Goal: Information Seeking & Learning: Learn about a topic

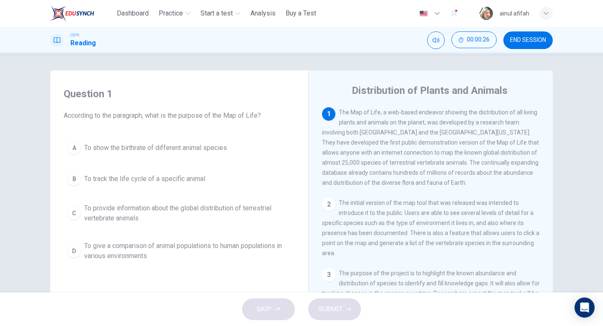
click at [574, 125] on div "Question 1 According to the paragraph, what is the purpose of the Map of Life? …" at bounding box center [301, 173] width 603 height 239
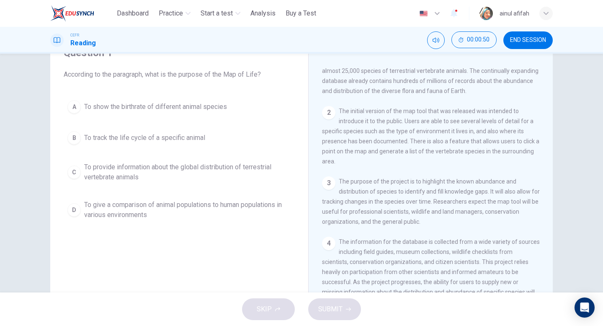
scroll to position [41, 0]
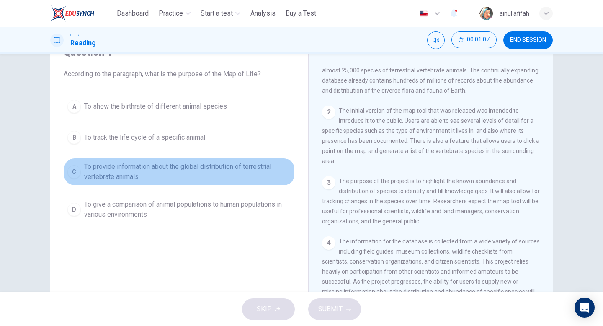
click at [250, 173] on span "To provide information about the global distribution of terrestrial vertebrate …" at bounding box center [187, 172] width 207 height 20
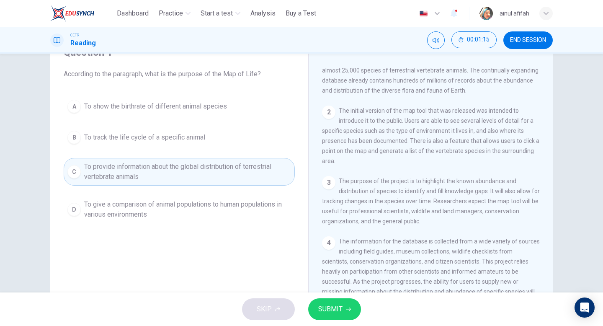
click at [353, 301] on button "SUBMIT" at bounding box center [334, 309] width 53 height 22
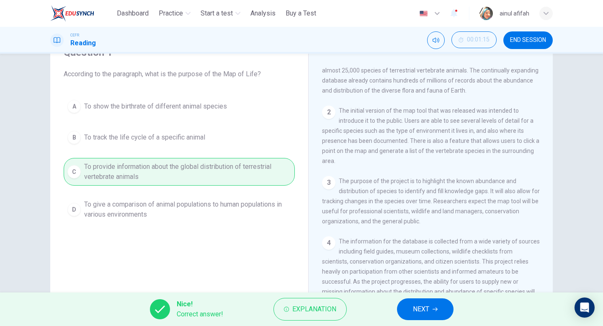
click at [412, 313] on button "NEXT" at bounding box center [425, 309] width 57 height 22
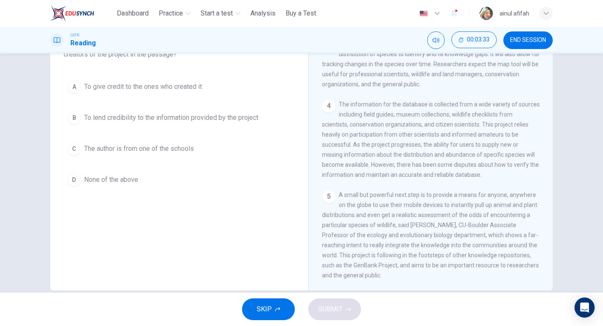
scroll to position [70, 0]
click at [139, 182] on button "D None of the above" at bounding box center [179, 180] width 231 height 21
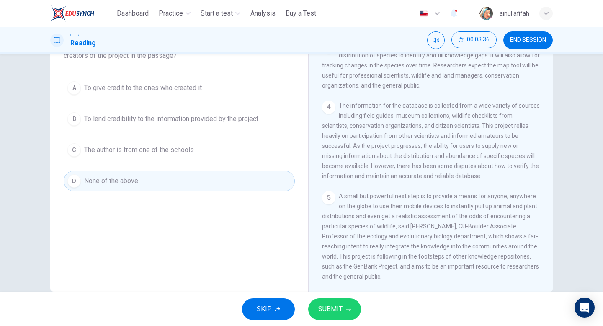
click at [318, 310] on span "SUBMIT" at bounding box center [330, 309] width 24 height 12
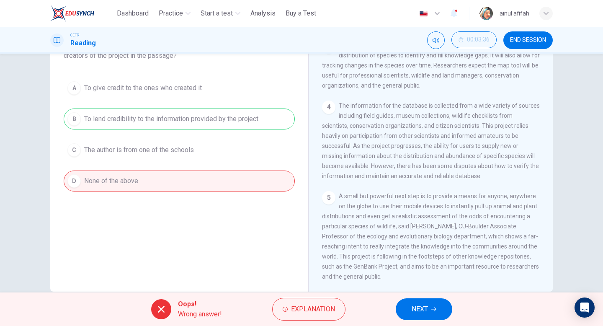
click at [260, 120] on div "A To give credit to the ones who created it B To lend credibility to the inform…" at bounding box center [179, 134] width 231 height 114
click at [429, 295] on div "Oops! Wrong answer! Explanation NEXT" at bounding box center [301, 308] width 603 height 33
click at [427, 303] on span "NEXT" at bounding box center [419, 309] width 16 height 12
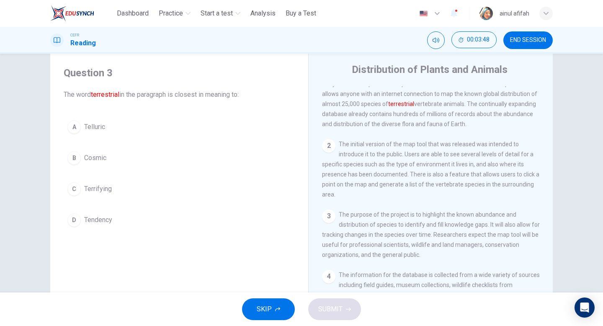
scroll to position [0, 0]
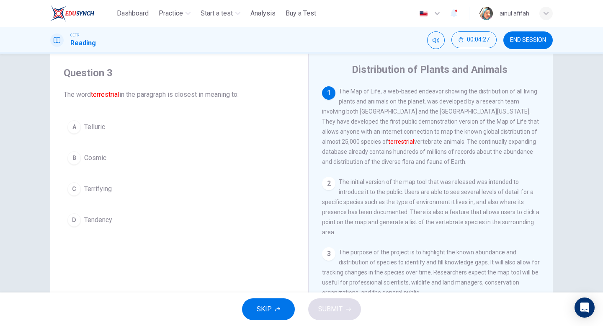
click at [101, 230] on div "Question 3 The word terrestrial in the paragraph is closest in meaning to: A Te…" at bounding box center [179, 148] width 244 height 181
click at [103, 219] on span "Tendency" at bounding box center [98, 220] width 28 height 10
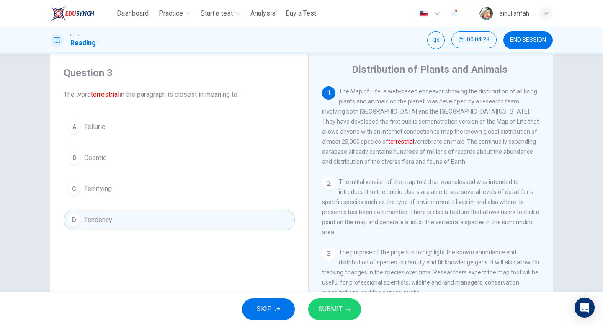
click at [357, 313] on button "SUBMIT" at bounding box center [334, 309] width 53 height 22
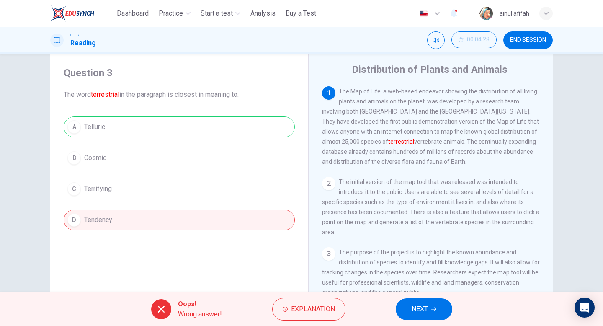
click at [448, 308] on button "NEXT" at bounding box center [424, 309] width 57 height 22
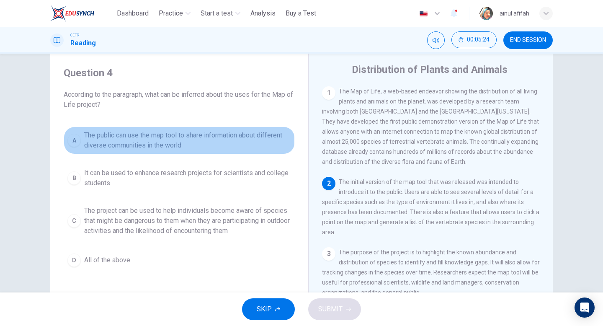
click at [166, 136] on span "The public can use the map tool to share information about different diverse co…" at bounding box center [187, 140] width 207 height 20
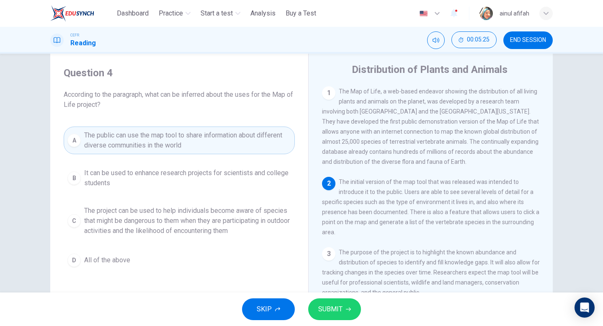
click at [333, 304] on span "SUBMIT" at bounding box center [330, 309] width 24 height 12
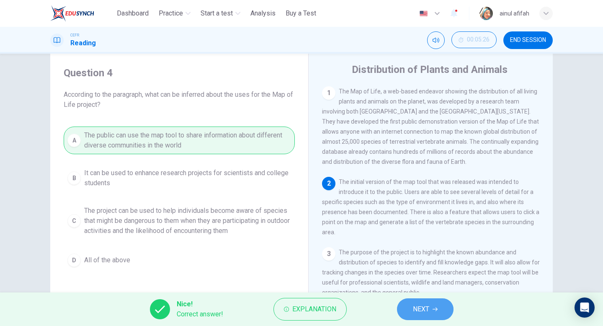
click at [425, 309] on span "NEXT" at bounding box center [421, 309] width 16 height 12
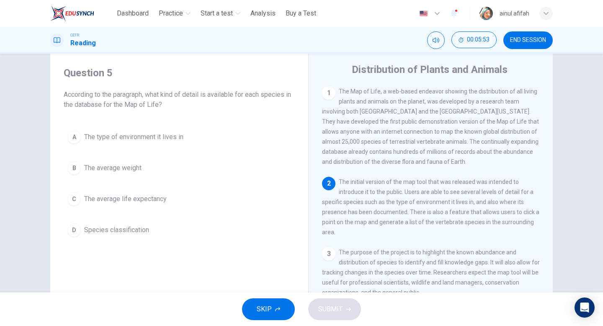
click at [158, 123] on div "Question 5 According to the paragraph, what kind of detail is available for eac…" at bounding box center [179, 153] width 244 height 191
click at [163, 136] on span "The type of environment it lives in" at bounding box center [133, 137] width 99 height 10
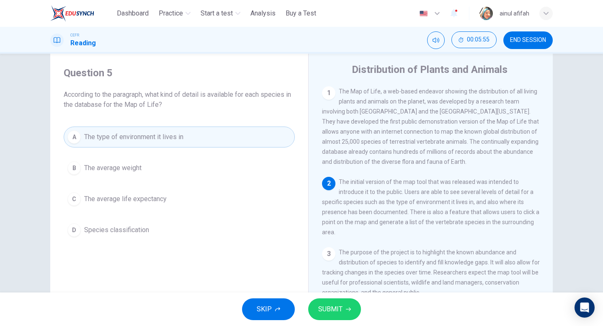
click at [336, 304] on span "SUBMIT" at bounding box center [330, 309] width 24 height 12
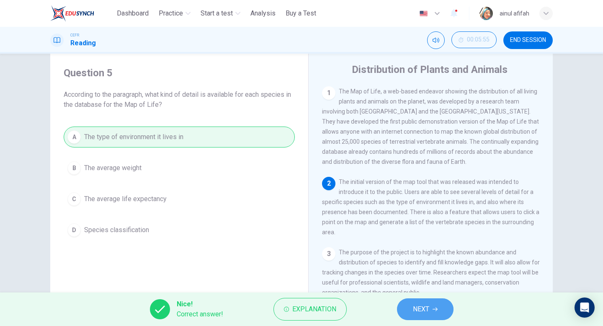
click at [410, 307] on button "NEXT" at bounding box center [425, 309] width 57 height 22
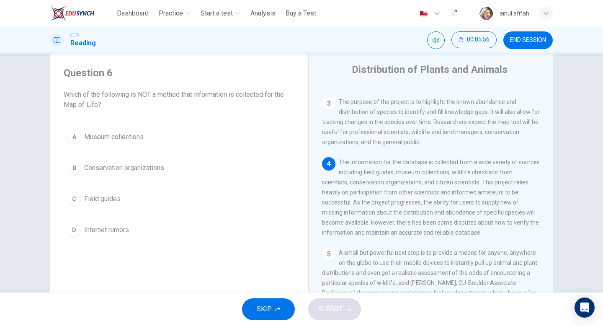
scroll to position [151, 0]
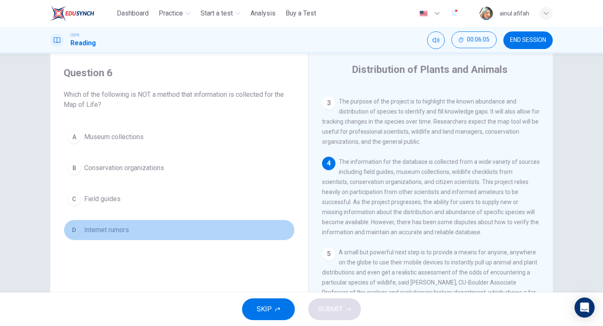
click at [131, 231] on button "D Internet rumors" at bounding box center [179, 229] width 231 height 21
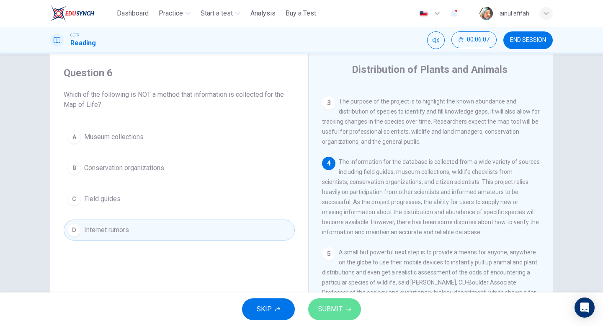
click at [341, 301] on button "SUBMIT" at bounding box center [334, 309] width 53 height 22
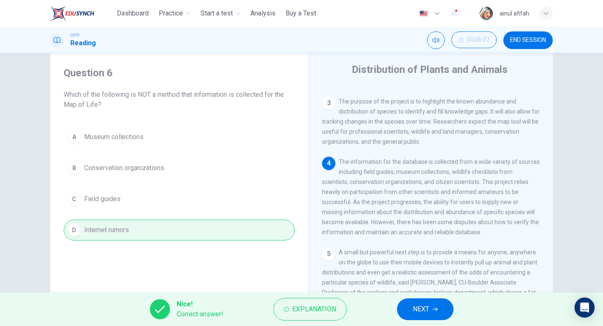
click at [429, 305] on button "NEXT" at bounding box center [425, 309] width 57 height 22
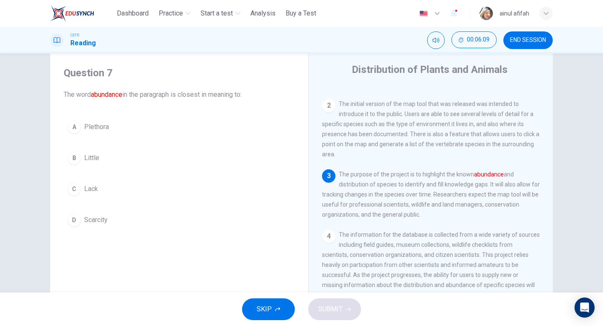
scroll to position [53, 0]
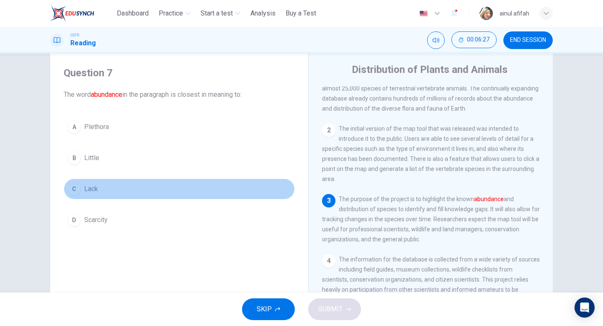
click at [89, 194] on button "C Lack" at bounding box center [179, 188] width 231 height 21
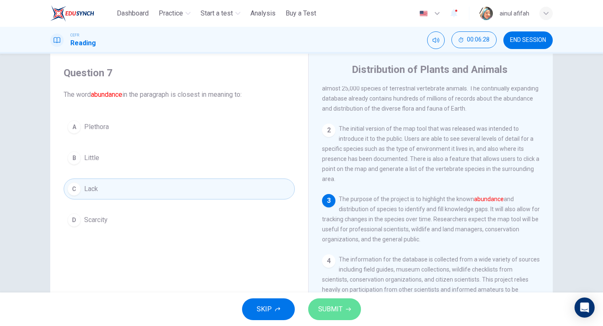
click at [334, 309] on span "SUBMIT" at bounding box center [330, 309] width 24 height 12
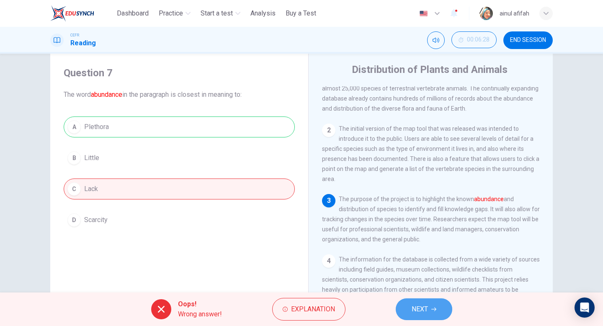
click at [448, 308] on button "NEXT" at bounding box center [424, 309] width 57 height 22
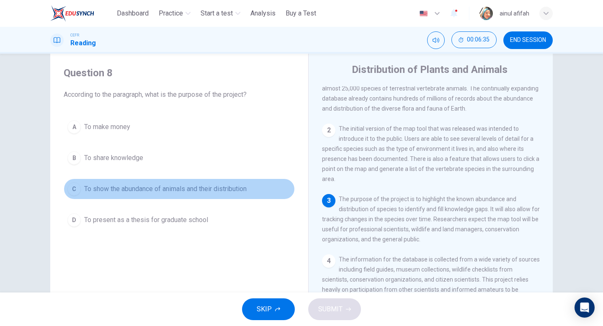
click at [256, 192] on button "C To show the abundance of animals and their distribution" at bounding box center [179, 188] width 231 height 21
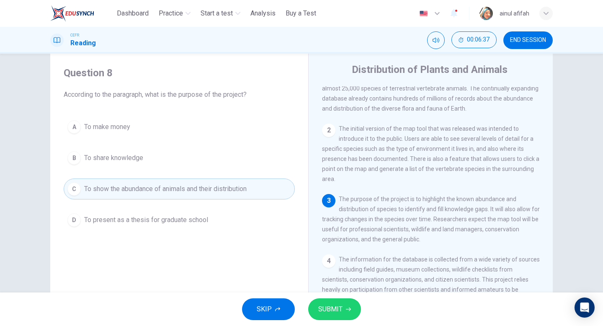
click at [348, 309] on icon "button" at bounding box center [348, 309] width 5 height 4
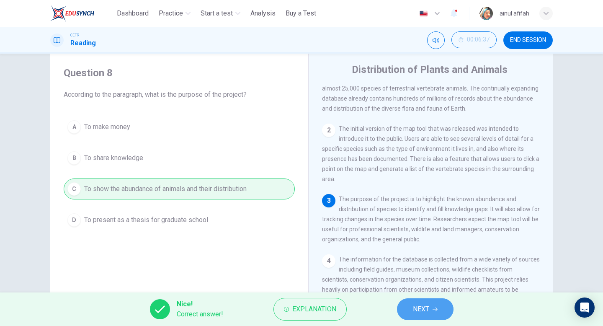
click at [405, 306] on button "NEXT" at bounding box center [425, 309] width 57 height 22
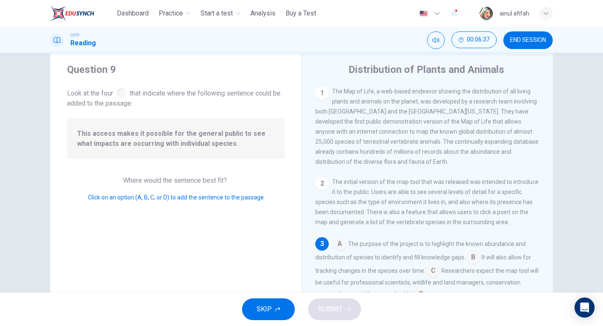
scroll to position [63, 0]
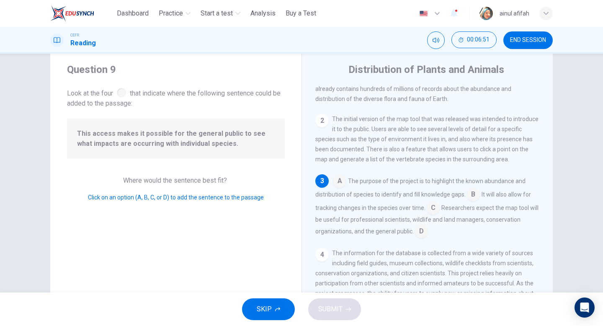
click at [420, 239] on input at bounding box center [420, 231] width 13 height 13
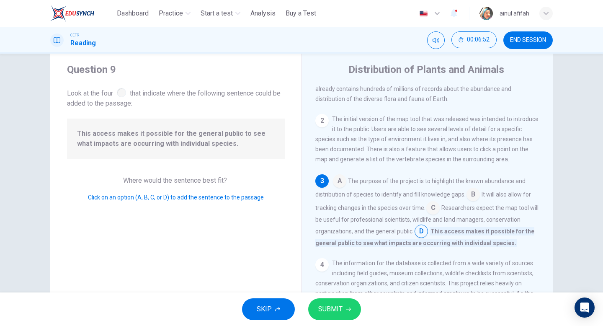
click at [352, 312] on button "SUBMIT" at bounding box center [334, 309] width 53 height 22
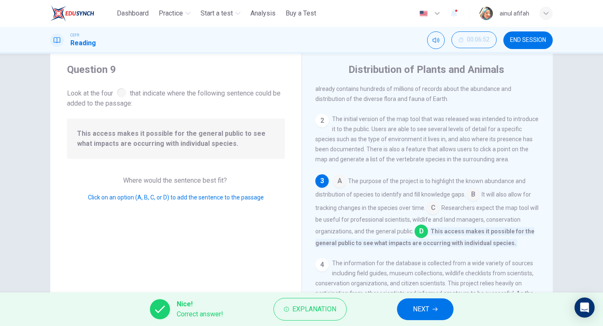
click at [417, 309] on span "NEXT" at bounding box center [421, 309] width 16 height 12
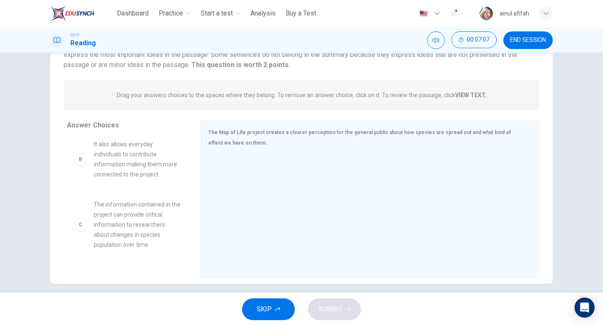
scroll to position [72, 0]
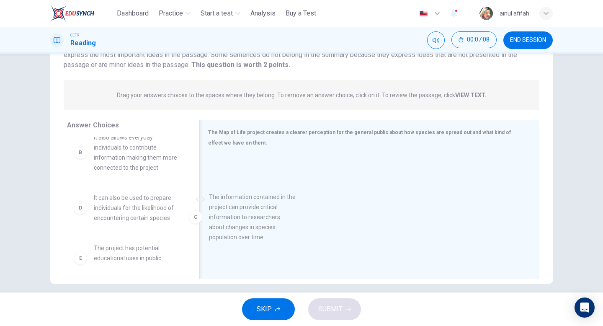
drag, startPoint x: 151, startPoint y: 218, endPoint x: 272, endPoint y: 217, distance: 121.0
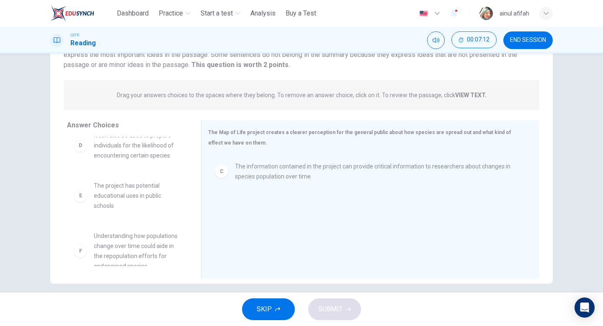
scroll to position [146, 0]
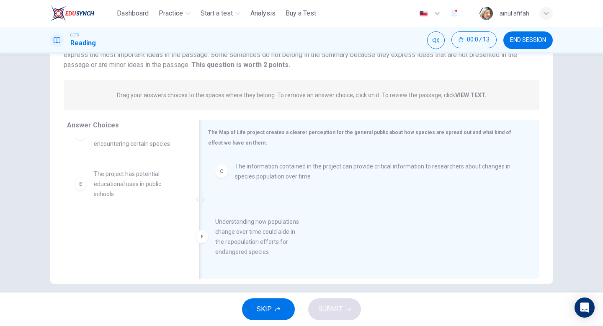
drag, startPoint x: 157, startPoint y: 244, endPoint x: 280, endPoint y: 242, distance: 123.9
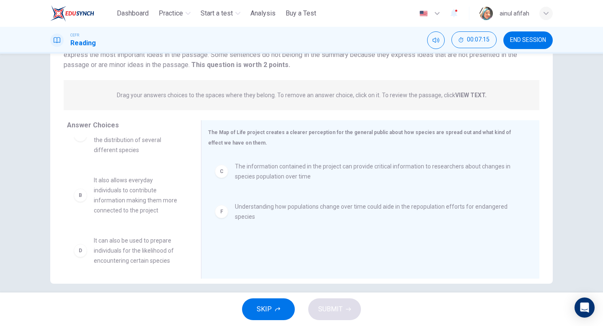
scroll to position [0, 0]
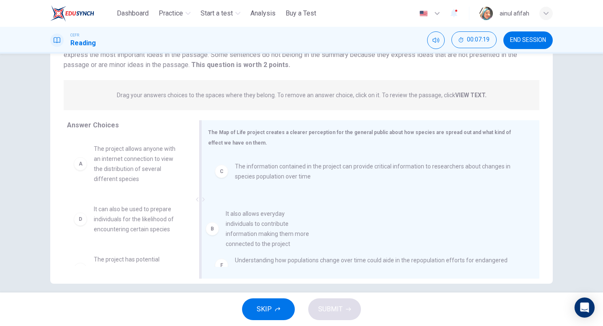
drag, startPoint x: 152, startPoint y: 233, endPoint x: 295, endPoint y: 239, distance: 143.2
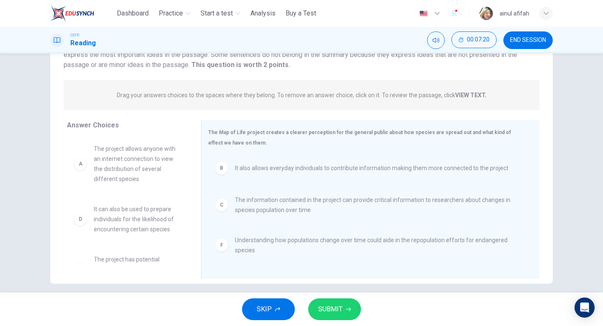
click at [334, 301] on button "SUBMIT" at bounding box center [334, 309] width 53 height 22
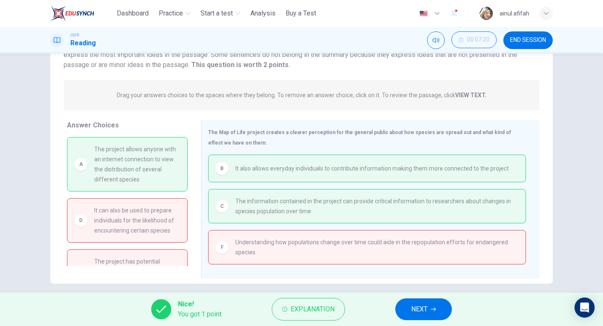
scroll to position [0, 0]
click at [434, 313] on button "NEXT" at bounding box center [423, 309] width 57 height 22
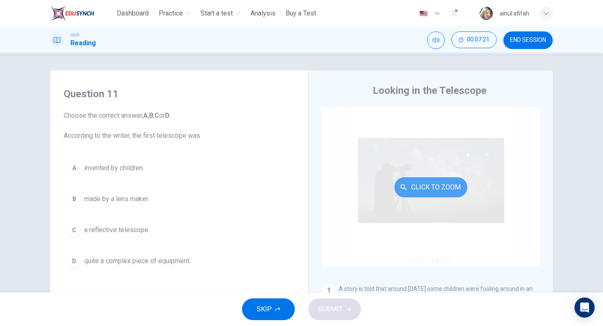
click at [421, 178] on button "Click to Zoom" at bounding box center [430, 187] width 73 height 20
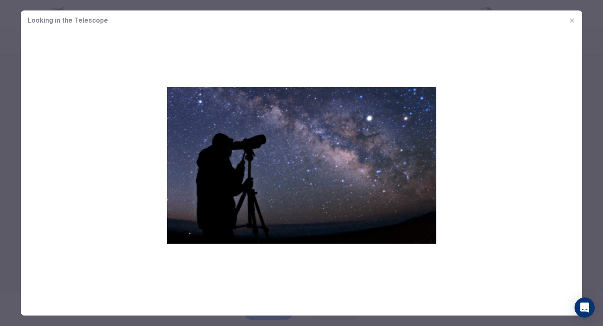
click at [498, 137] on img at bounding box center [301, 165] width 561 height 269
click at [573, 21] on icon "button" at bounding box center [571, 20] width 7 height 7
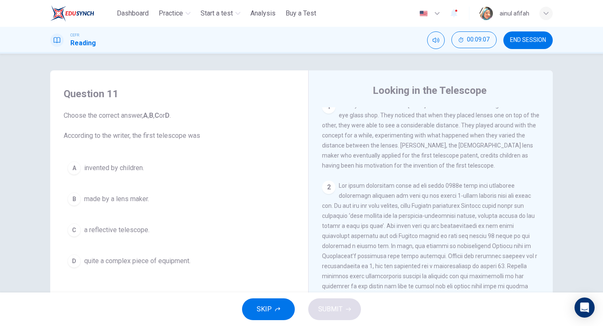
scroll to position [185, 0]
click at [596, 70] on div "Question 11 Choose the correct answer, A , B , C or D . According to the writer…" at bounding box center [301, 173] width 603 height 239
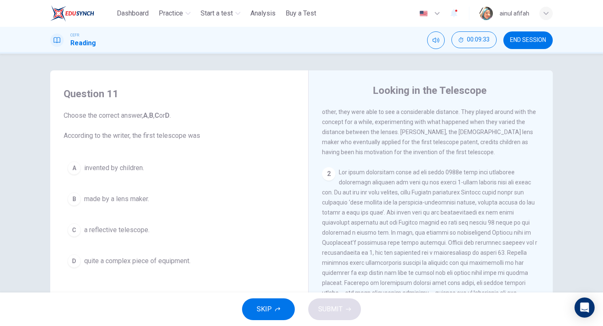
scroll to position [193, 0]
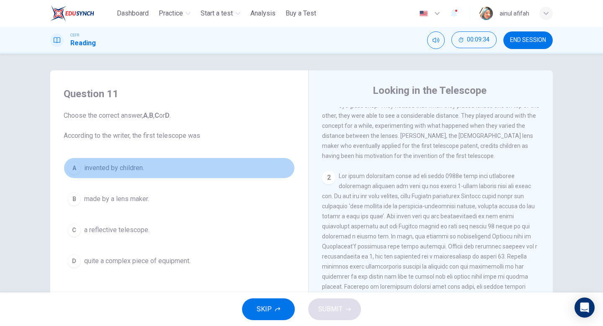
click at [123, 165] on span "invented by children." at bounding box center [114, 168] width 60 height 10
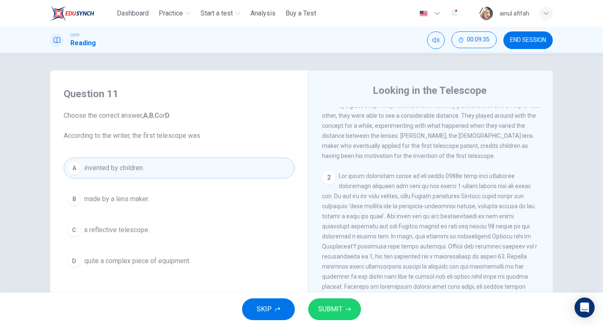
click at [335, 296] on div "SKIP SUBMIT" at bounding box center [301, 308] width 603 height 33
click at [336, 300] on button "SUBMIT" at bounding box center [334, 309] width 53 height 22
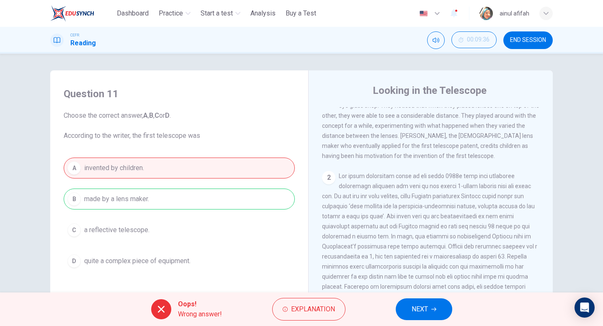
click at [405, 309] on button "NEXT" at bounding box center [424, 309] width 57 height 22
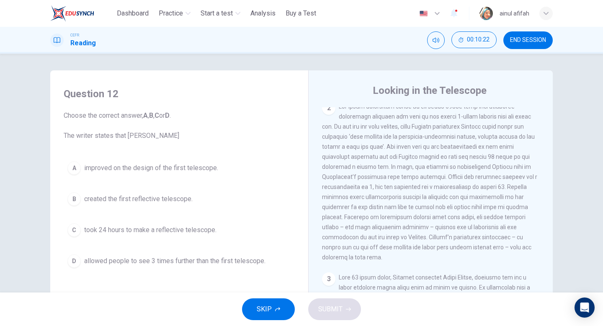
scroll to position [262, 0]
click at [211, 168] on span "improved on the design of the first telescope." at bounding box center [151, 168] width 134 height 10
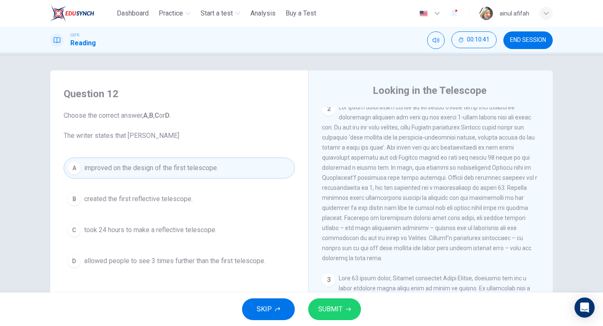
click at [344, 306] on button "SUBMIT" at bounding box center [334, 309] width 53 height 22
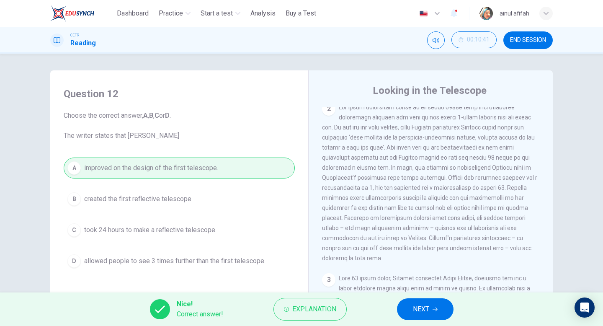
click at [410, 306] on button "NEXT" at bounding box center [425, 309] width 57 height 22
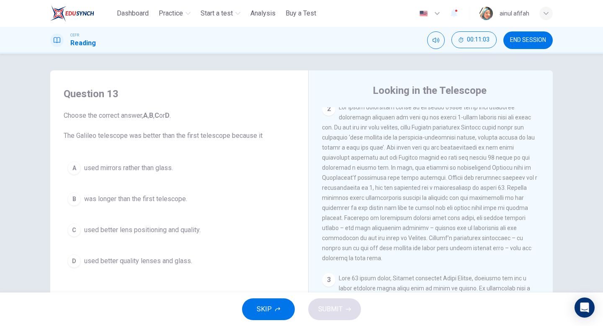
click at [172, 262] on span "used better quality lenses and glass." at bounding box center [138, 261] width 108 height 10
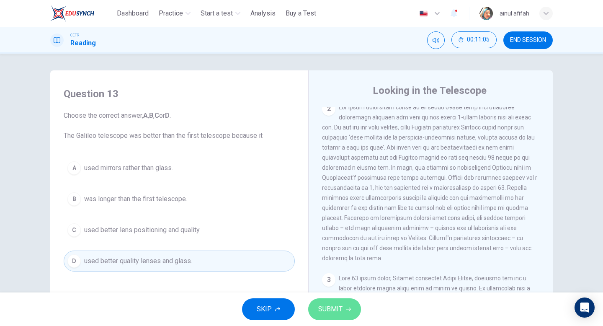
click at [322, 313] on span "SUBMIT" at bounding box center [330, 309] width 24 height 12
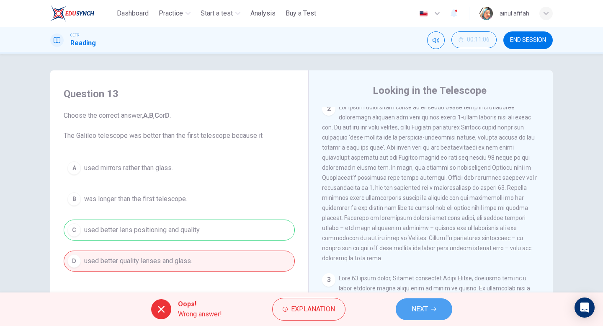
click at [412, 305] on span "NEXT" at bounding box center [419, 309] width 16 height 12
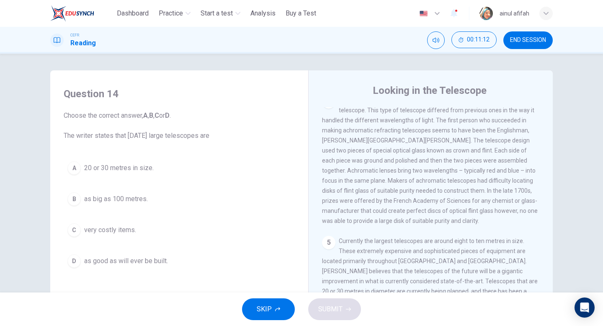
scroll to position [86, 0]
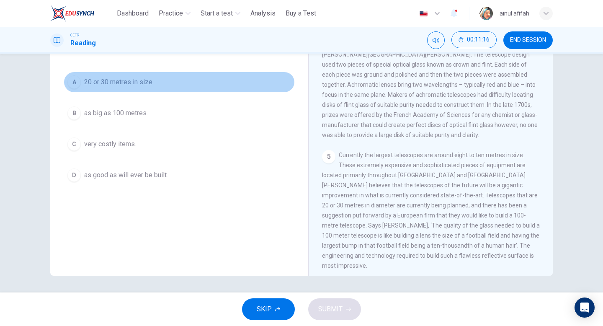
click at [144, 83] on span "20 or 30 metres in size." at bounding box center [118, 82] width 69 height 10
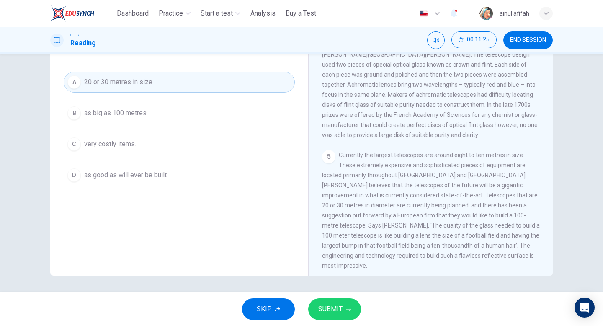
click at [342, 305] on button "SUBMIT" at bounding box center [334, 309] width 53 height 22
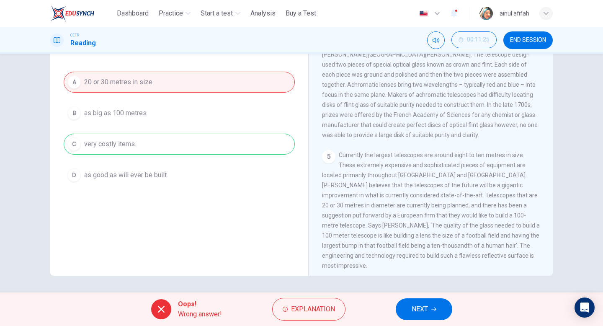
click at [441, 307] on button "NEXT" at bounding box center [424, 309] width 57 height 22
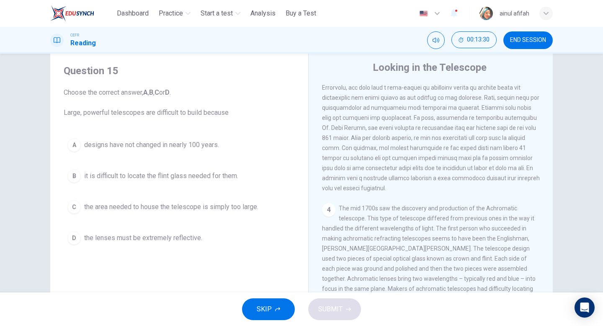
scroll to position [468, 0]
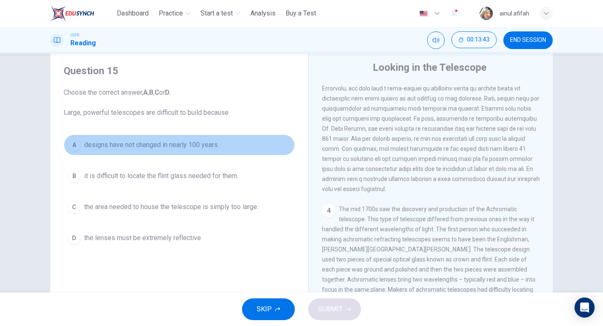
click at [218, 151] on button "A designs have not changed in nearly 100 years." at bounding box center [179, 144] width 231 height 21
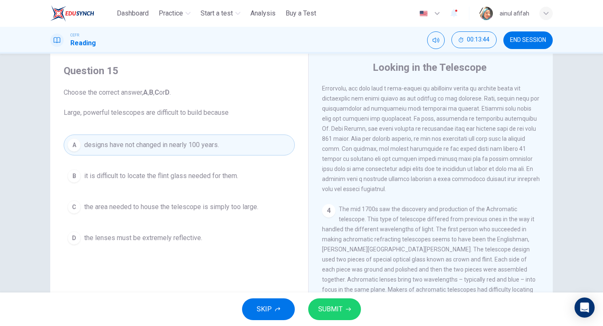
click at [329, 309] on span "SUBMIT" at bounding box center [330, 309] width 24 height 12
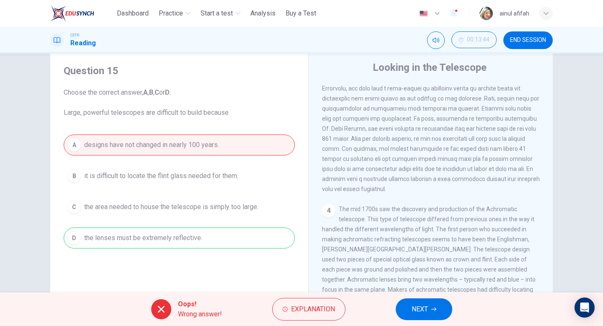
click at [427, 310] on span "NEXT" at bounding box center [419, 309] width 16 height 12
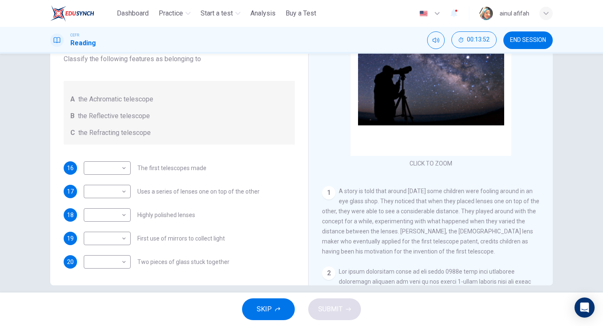
scroll to position [23, 0]
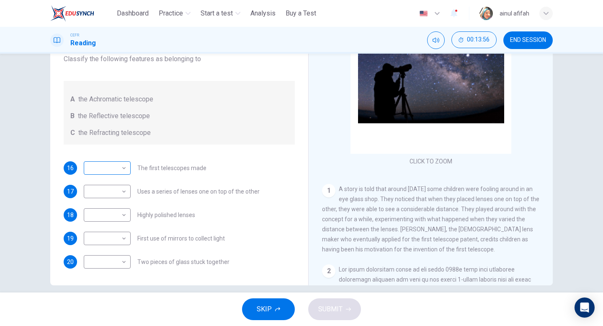
click at [113, 168] on body "This site uses cookies, as explained in our Privacy Policy . If you agree to th…" at bounding box center [301, 163] width 603 height 326
click at [113, 168] on div at bounding box center [301, 163] width 603 height 326
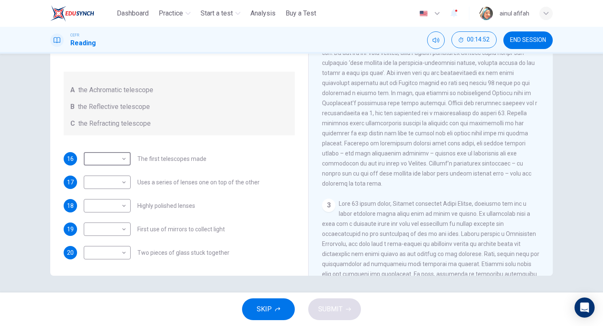
scroll to position [253, 0]
